Goal: Navigation & Orientation: Find specific page/section

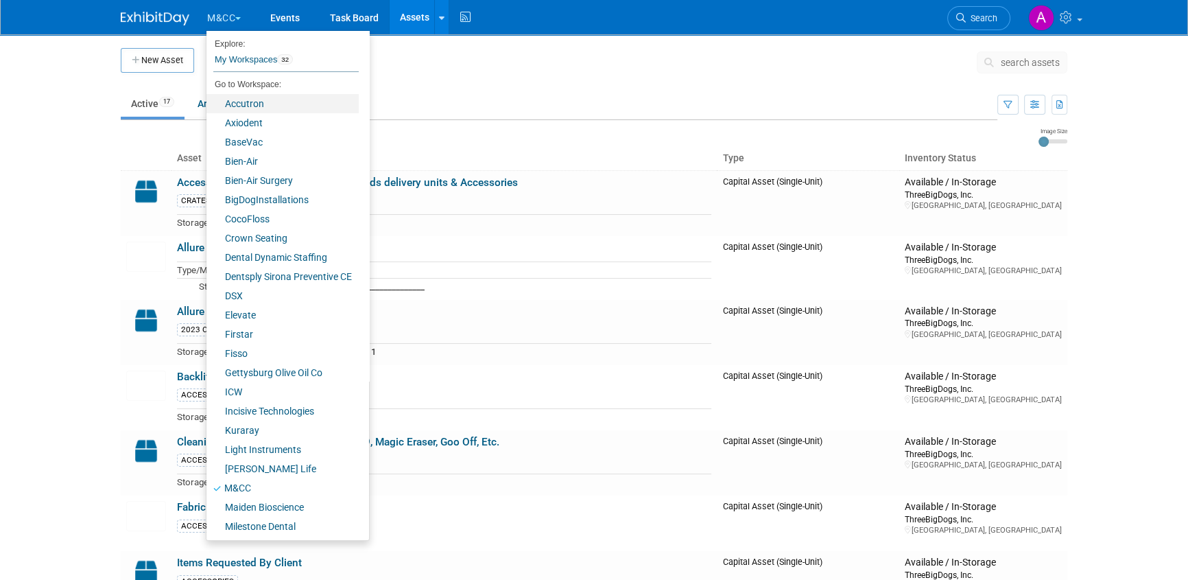
click at [237, 103] on link "Accutron" at bounding box center [282, 103] width 152 height 19
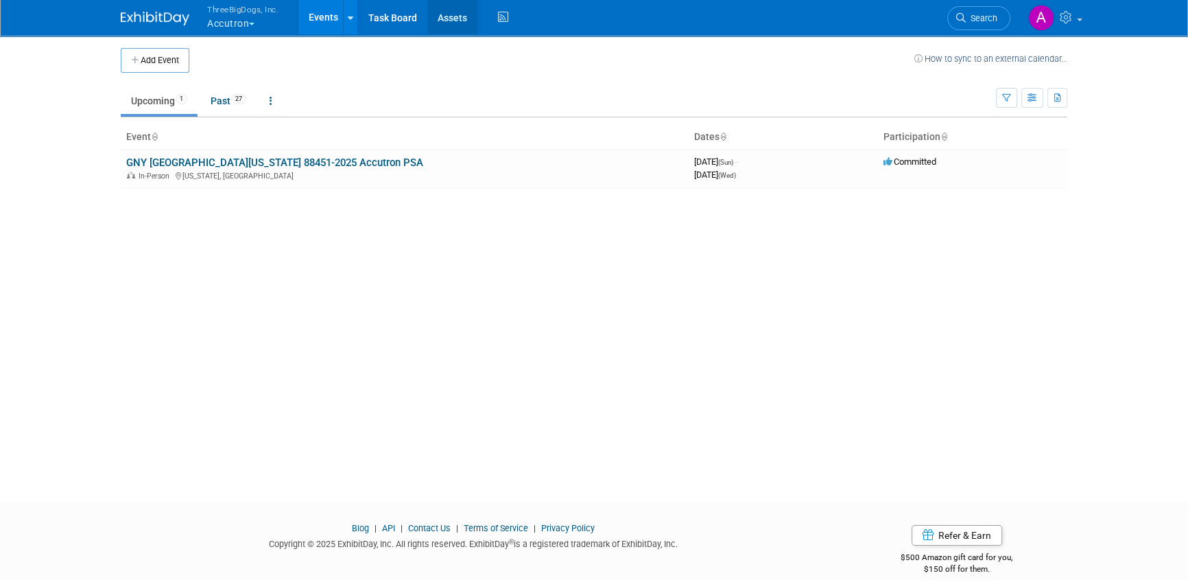
click at [444, 20] on link "Assets" at bounding box center [452, 17] width 50 height 34
